Goal: Navigation & Orientation: Find specific page/section

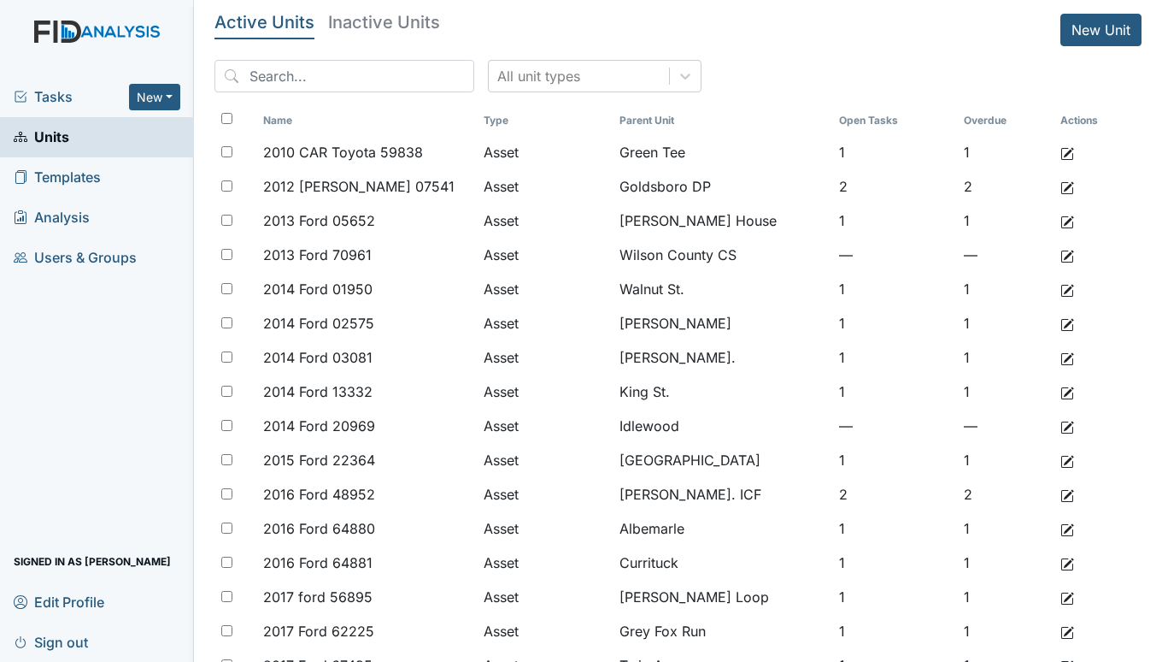
click at [49, 100] on span "Tasks" at bounding box center [71, 96] width 115 height 21
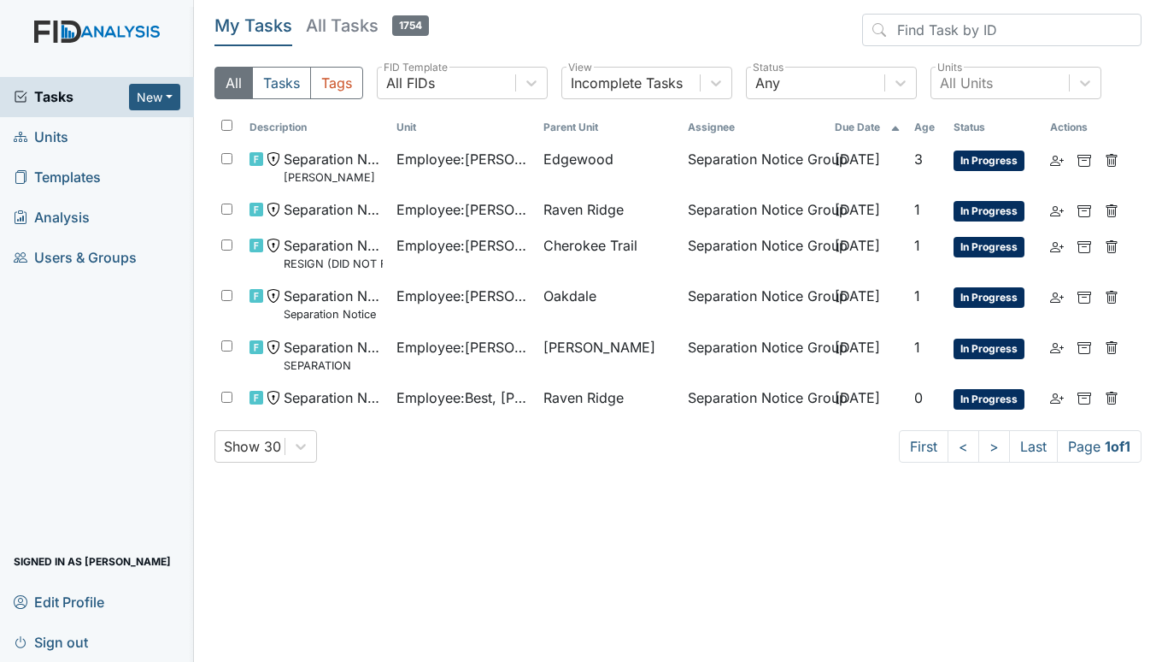
click at [54, 132] on span "Units" at bounding box center [41, 137] width 55 height 26
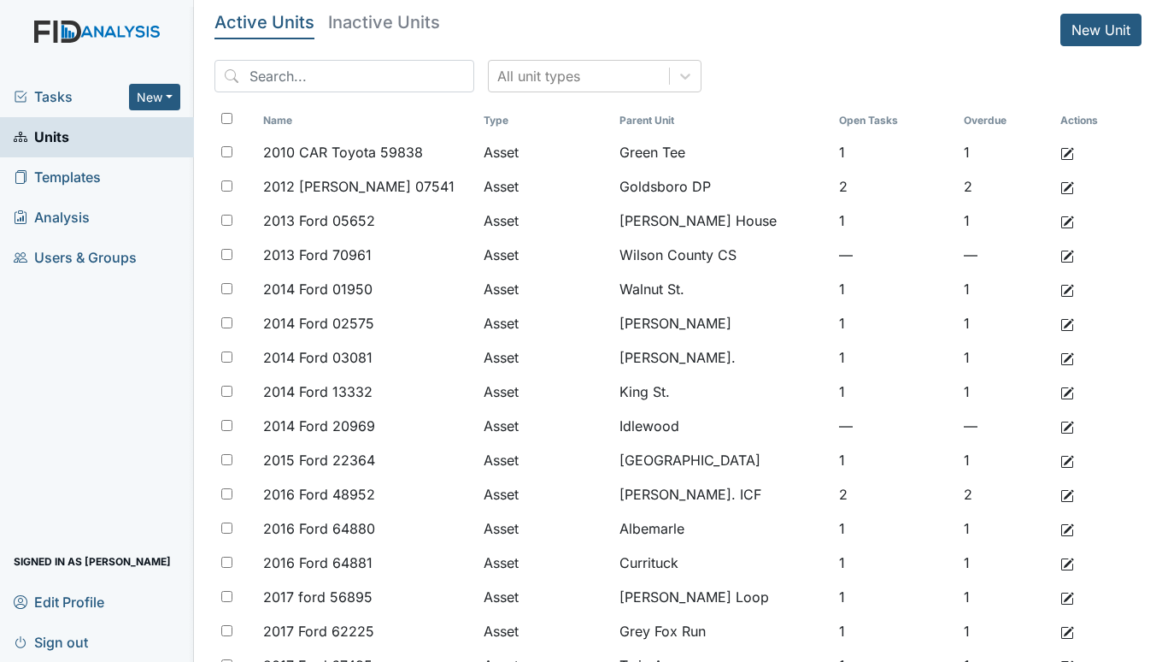
click at [72, 92] on span "Tasks" at bounding box center [71, 96] width 115 height 21
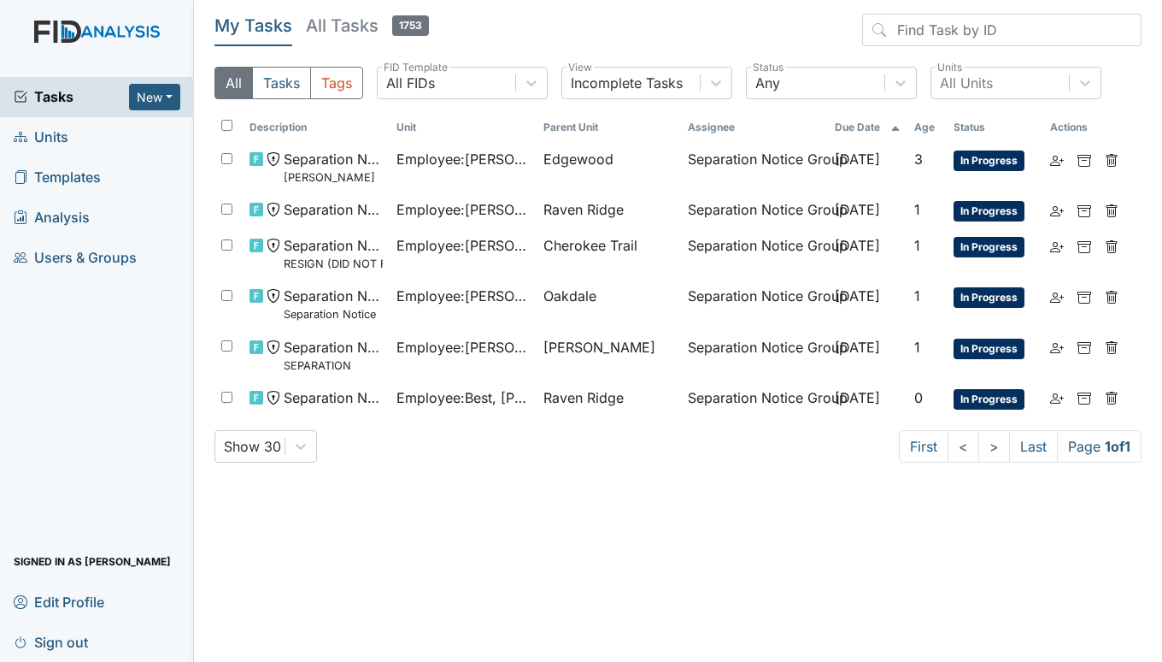
click at [50, 134] on span "Units" at bounding box center [41, 137] width 55 height 26
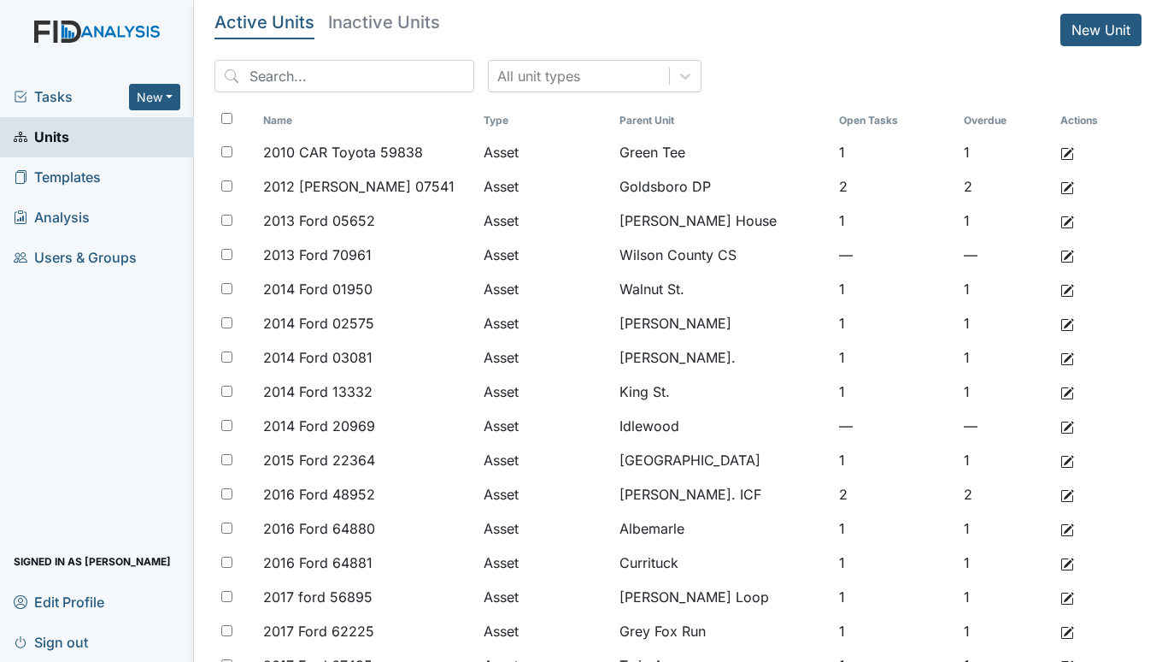
click at [80, 90] on span "Tasks" at bounding box center [71, 96] width 115 height 21
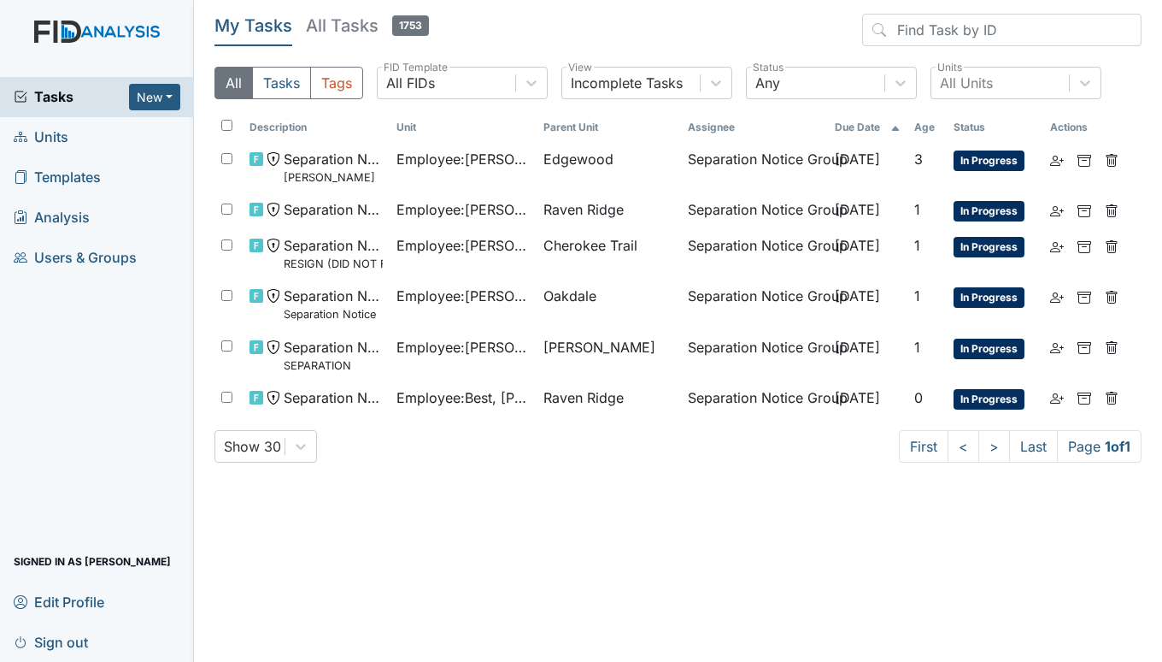
click at [60, 137] on span "Units" at bounding box center [41, 137] width 55 height 26
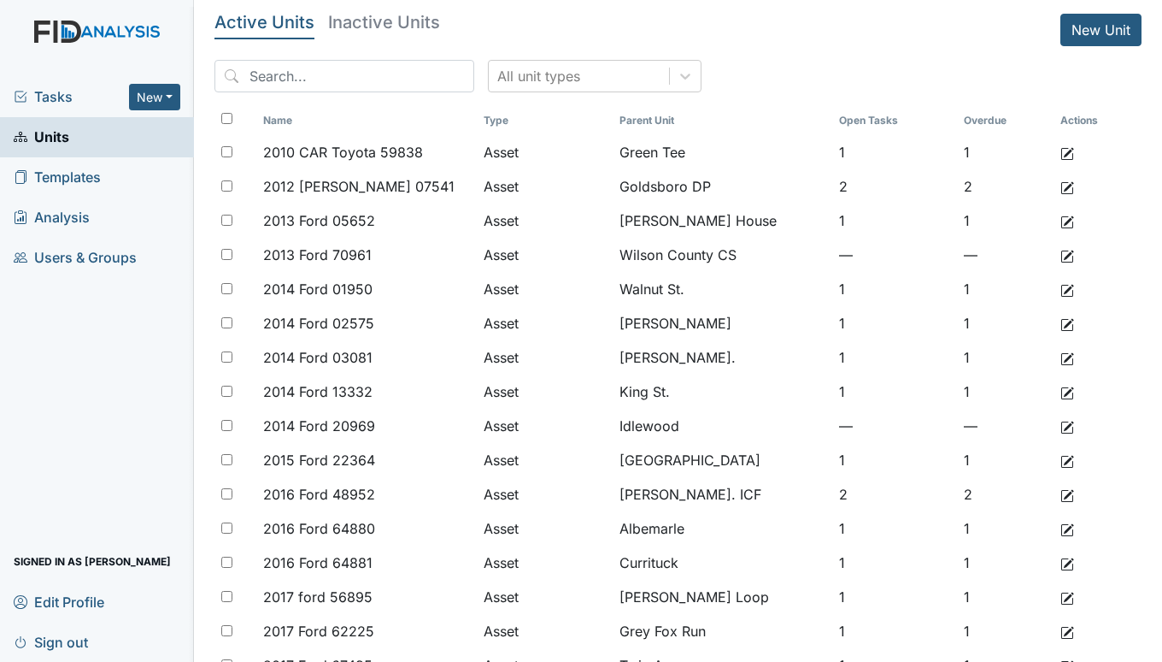
click at [50, 99] on span "Tasks" at bounding box center [71, 96] width 115 height 21
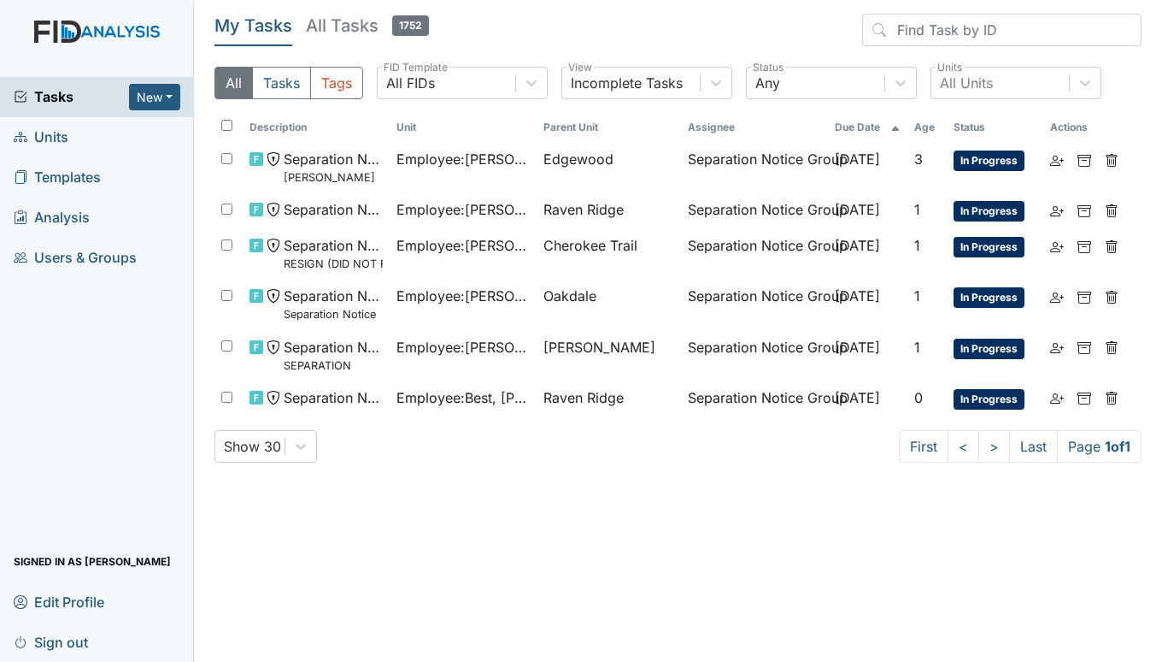
click at [55, 133] on span "Units" at bounding box center [41, 137] width 55 height 26
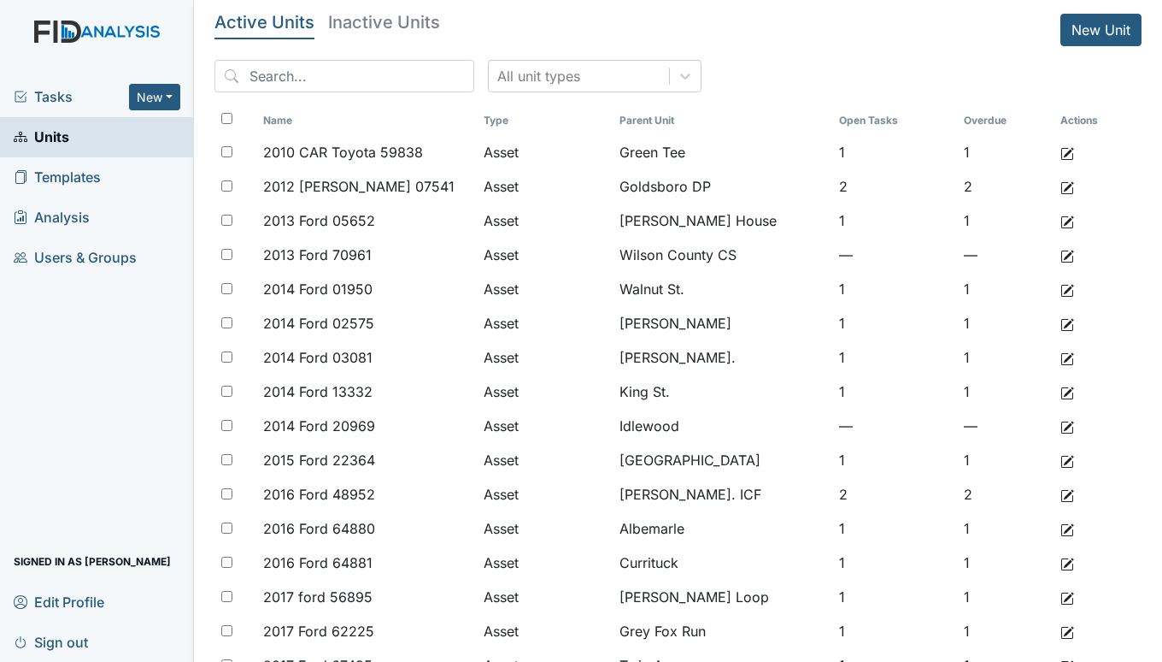
click at [53, 91] on span "Tasks" at bounding box center [71, 96] width 115 height 21
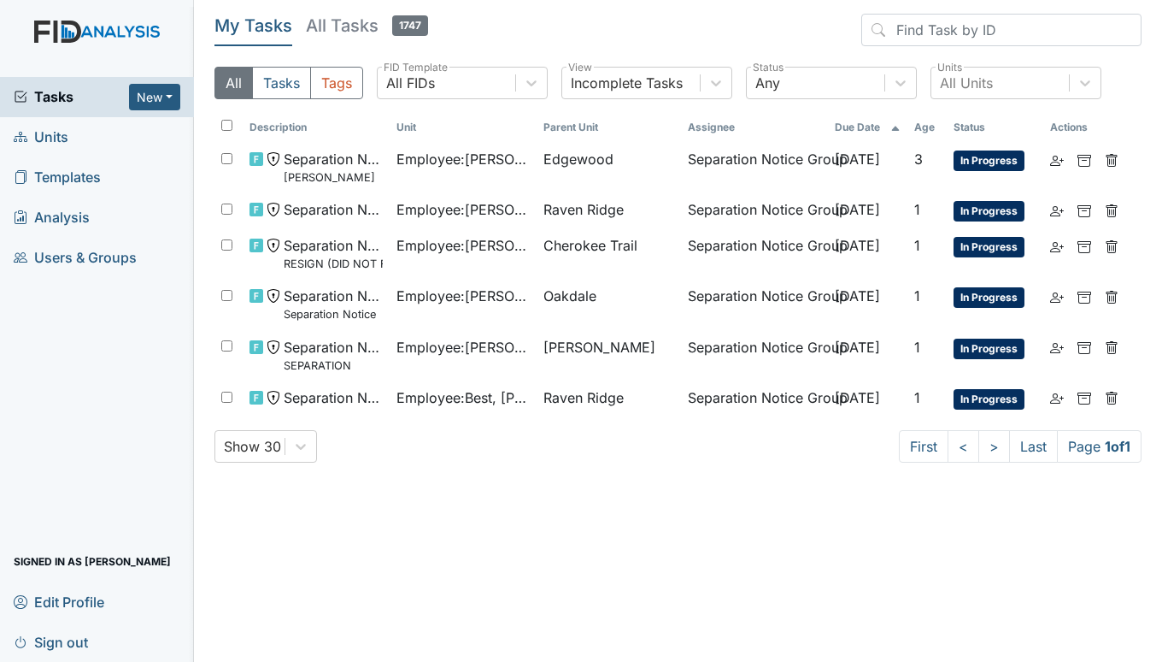
click at [61, 134] on span "Units" at bounding box center [41, 137] width 55 height 26
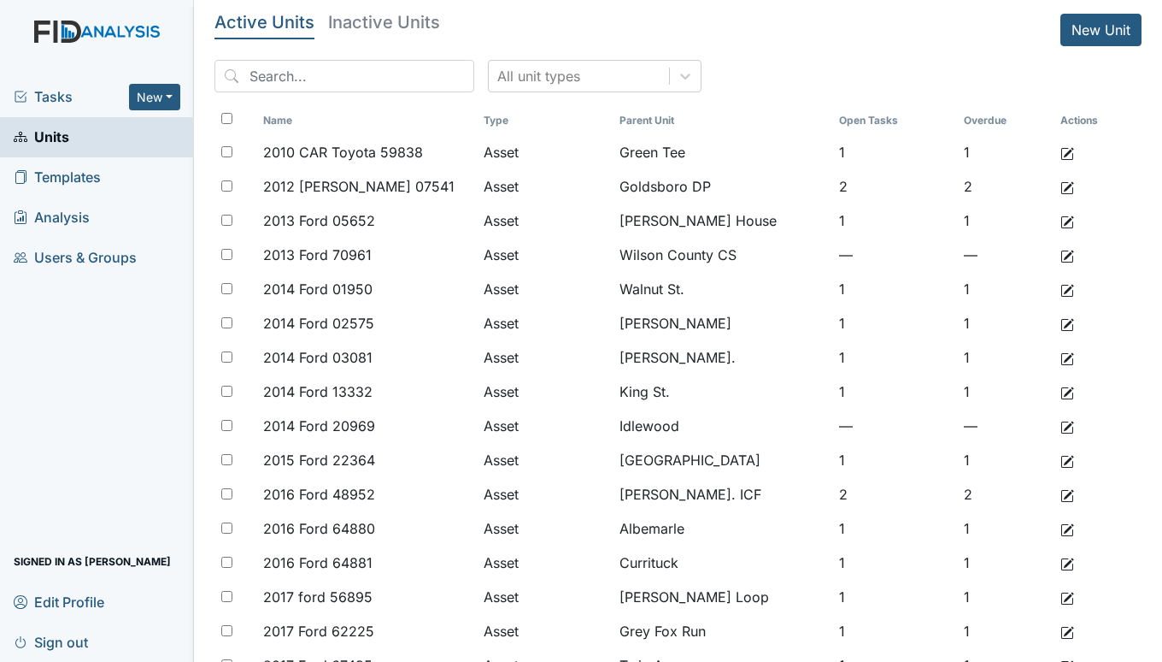
click at [61, 96] on span "Tasks" at bounding box center [71, 96] width 115 height 21
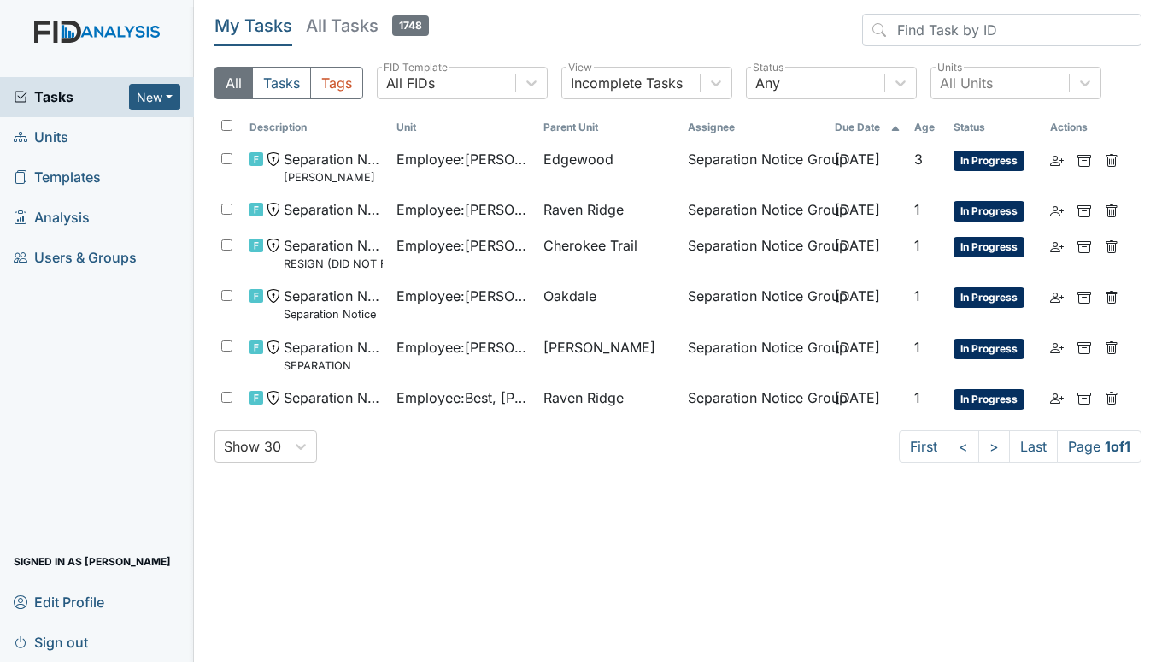
click at [35, 138] on span "Units" at bounding box center [41, 137] width 55 height 26
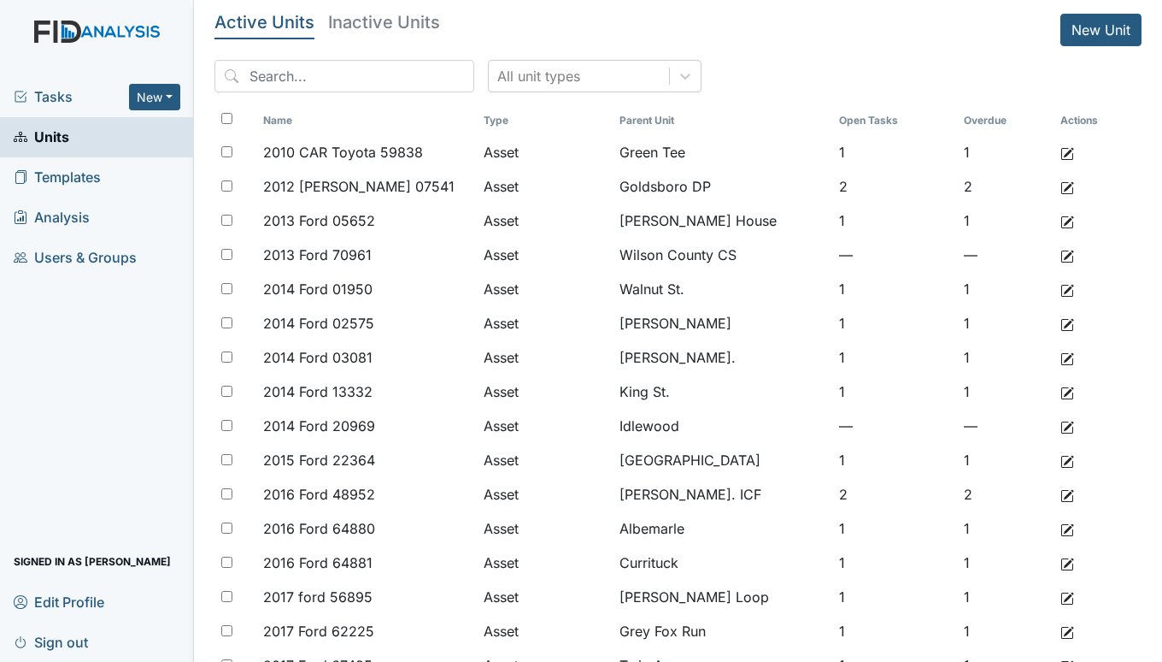
click at [46, 97] on span "Tasks" at bounding box center [71, 96] width 115 height 21
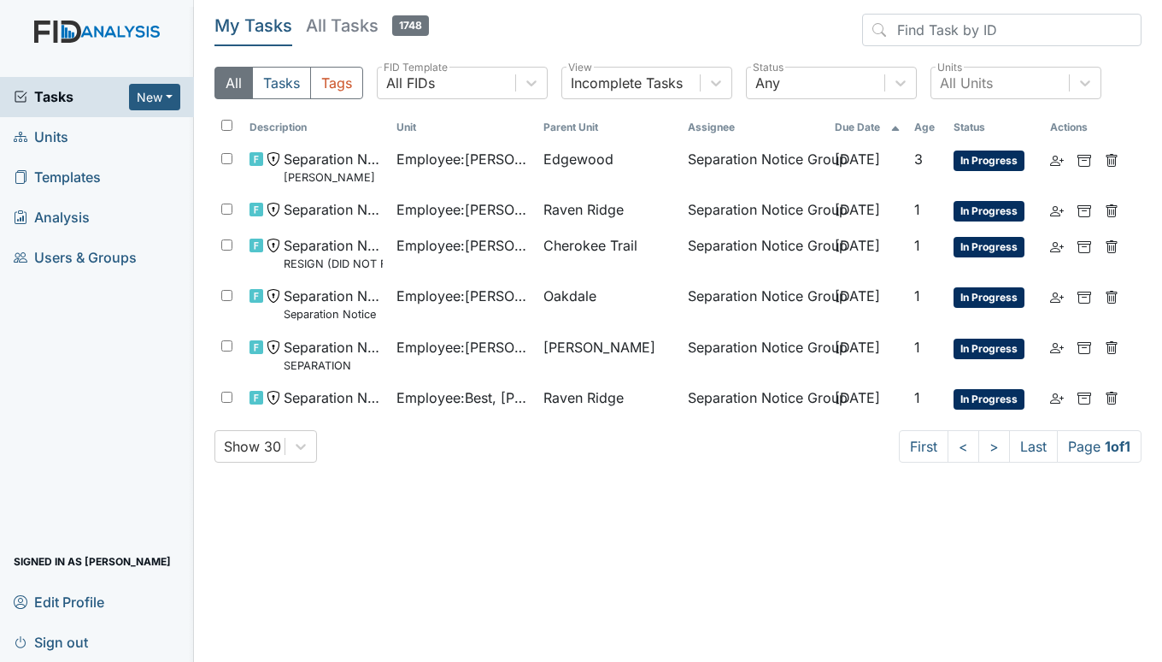
click at [60, 129] on span "Units" at bounding box center [41, 137] width 55 height 26
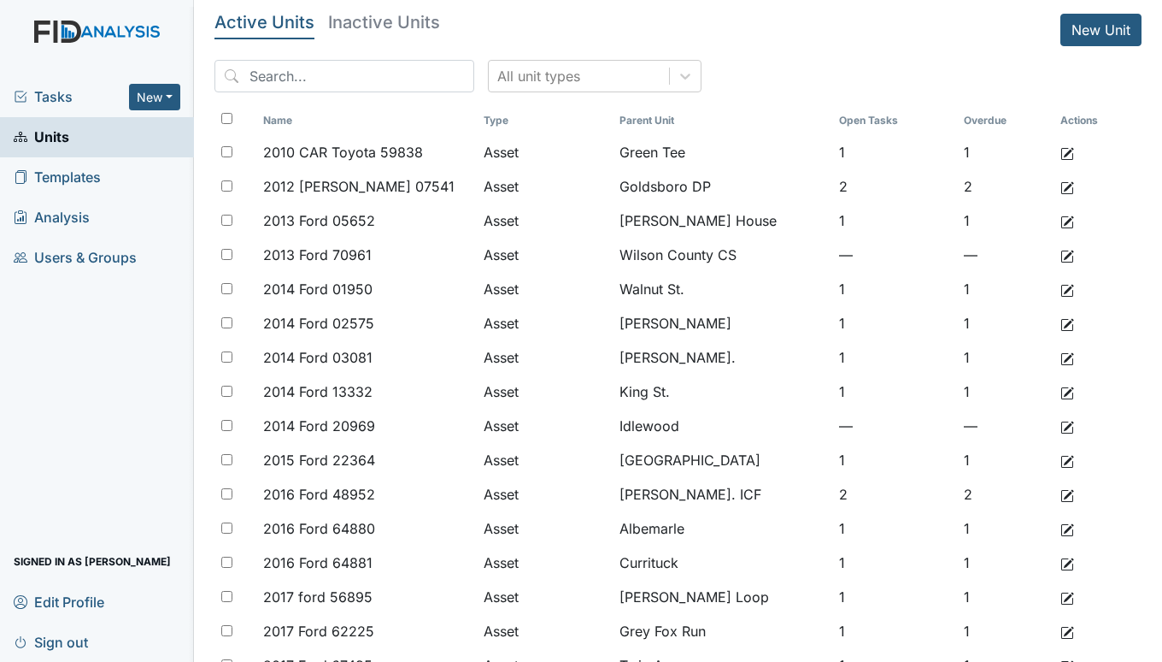
click at [56, 94] on span "Tasks" at bounding box center [71, 96] width 115 height 21
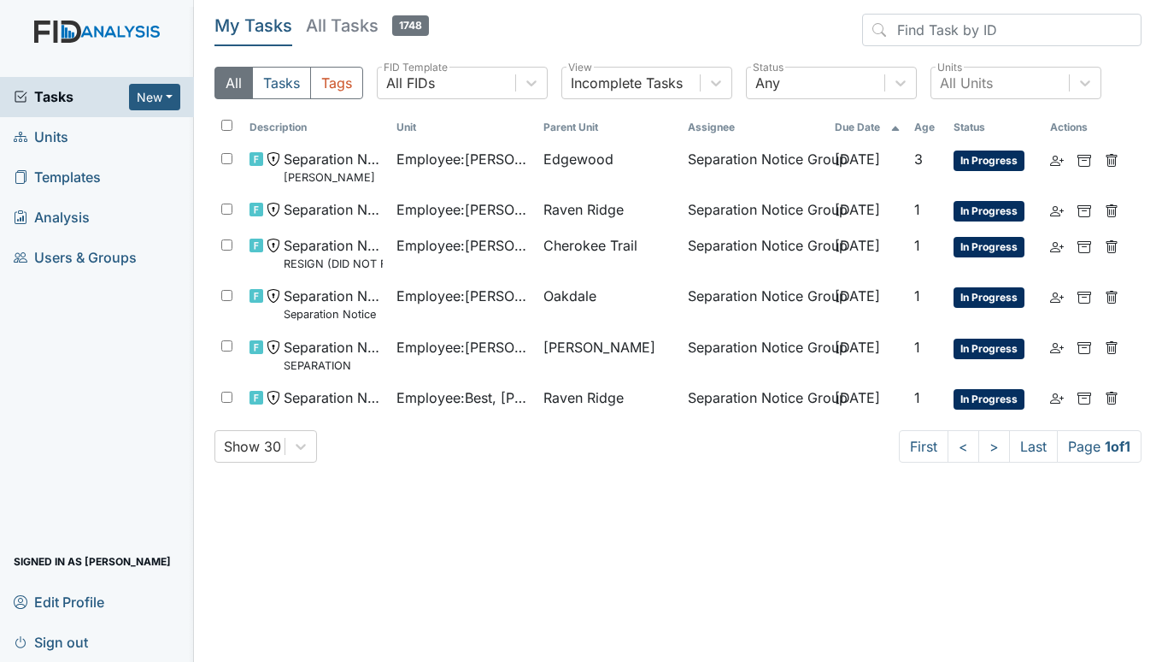
click at [56, 132] on span "Units" at bounding box center [41, 137] width 55 height 26
